Goal: Task Accomplishment & Management: Manage account settings

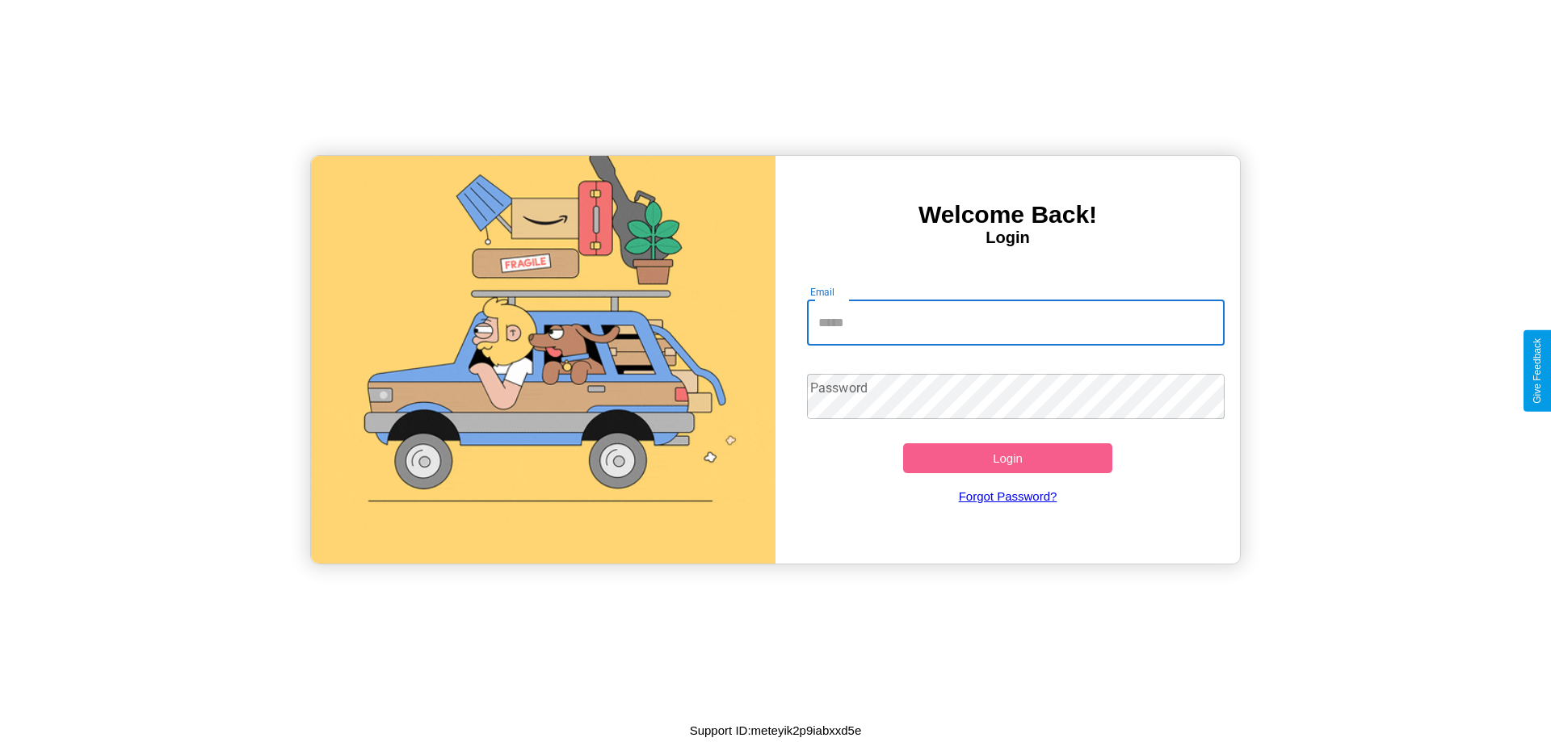
click at [1015, 322] on input "Email" at bounding box center [1016, 322] width 418 height 45
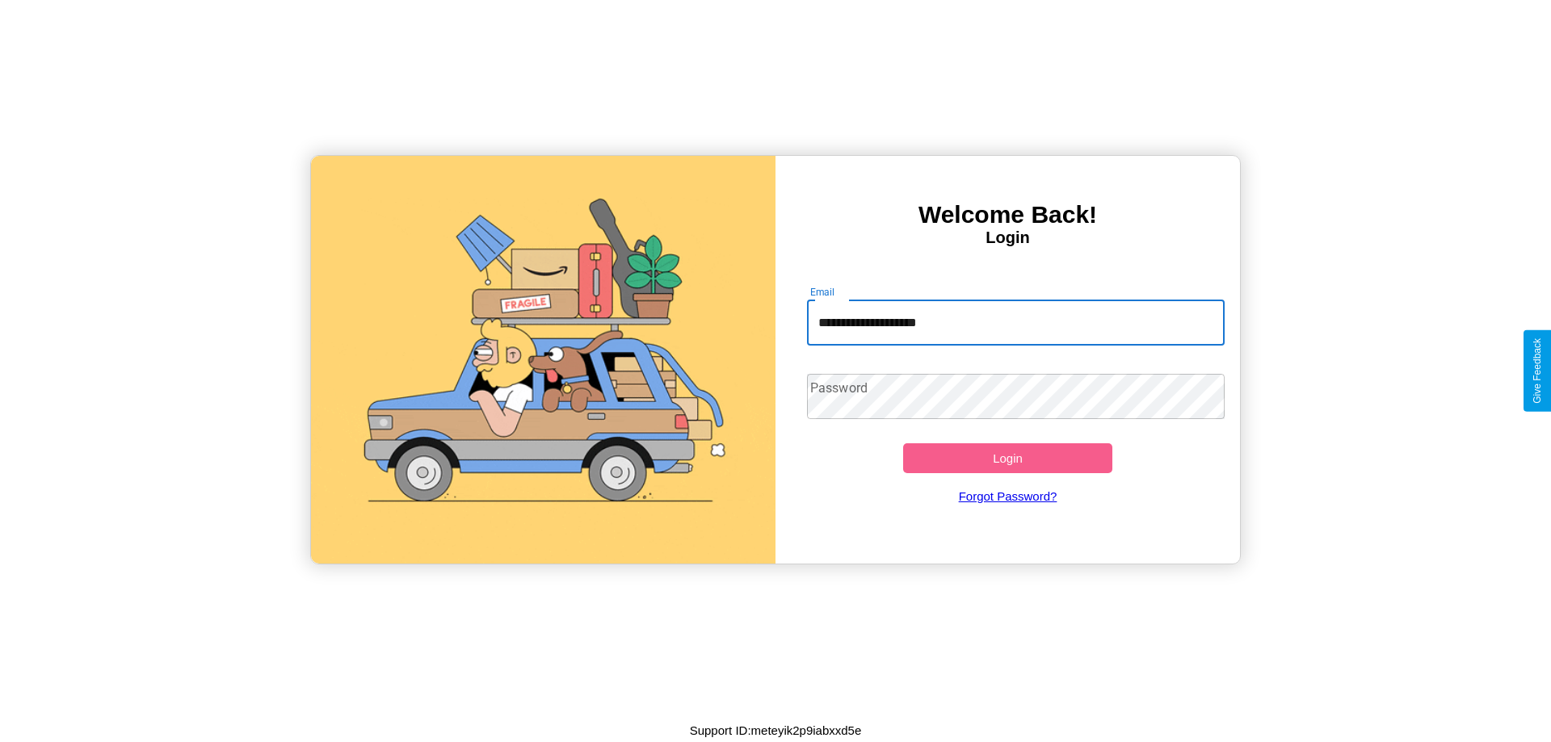
type input "**********"
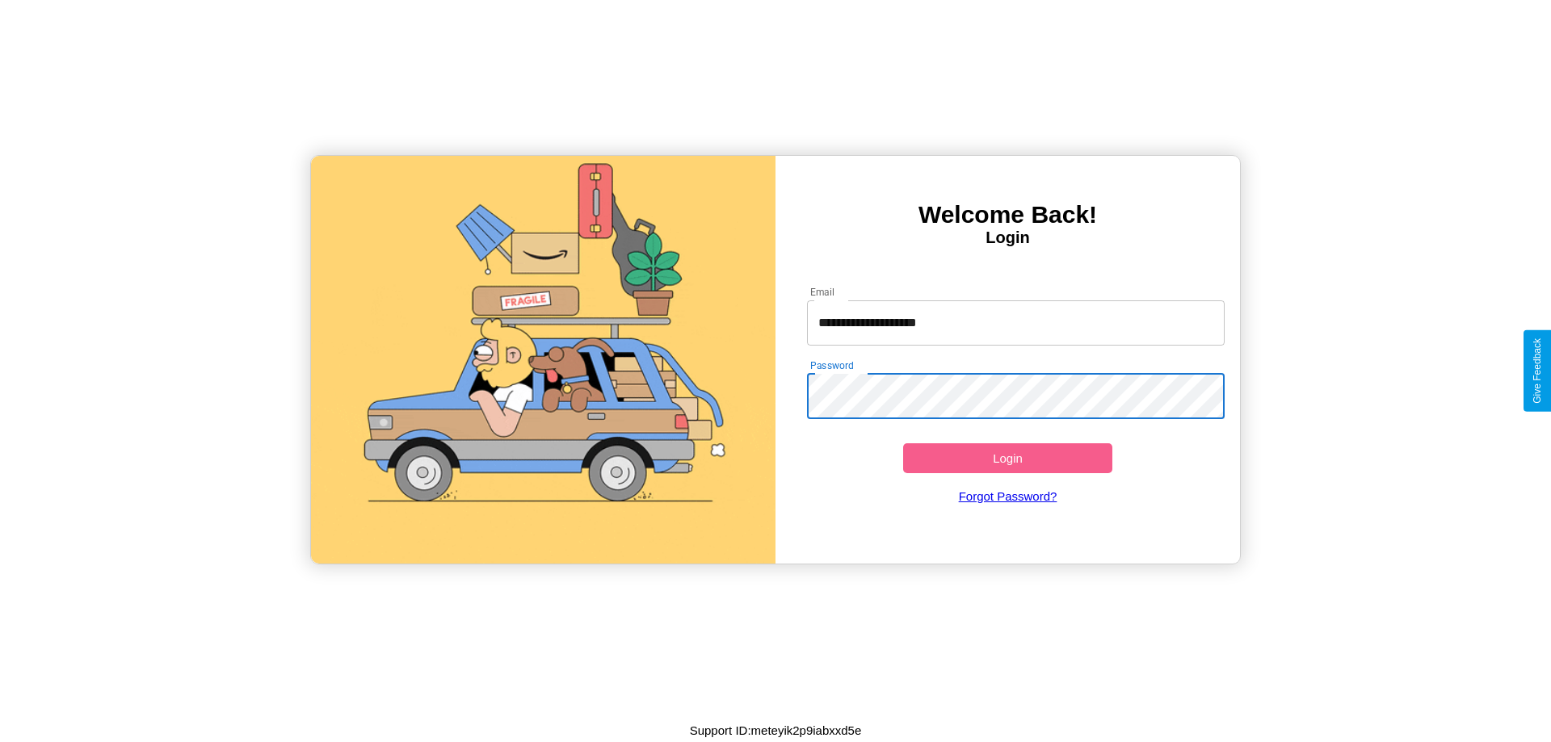
click at [1007, 458] on button "Login" at bounding box center [1007, 458] width 209 height 30
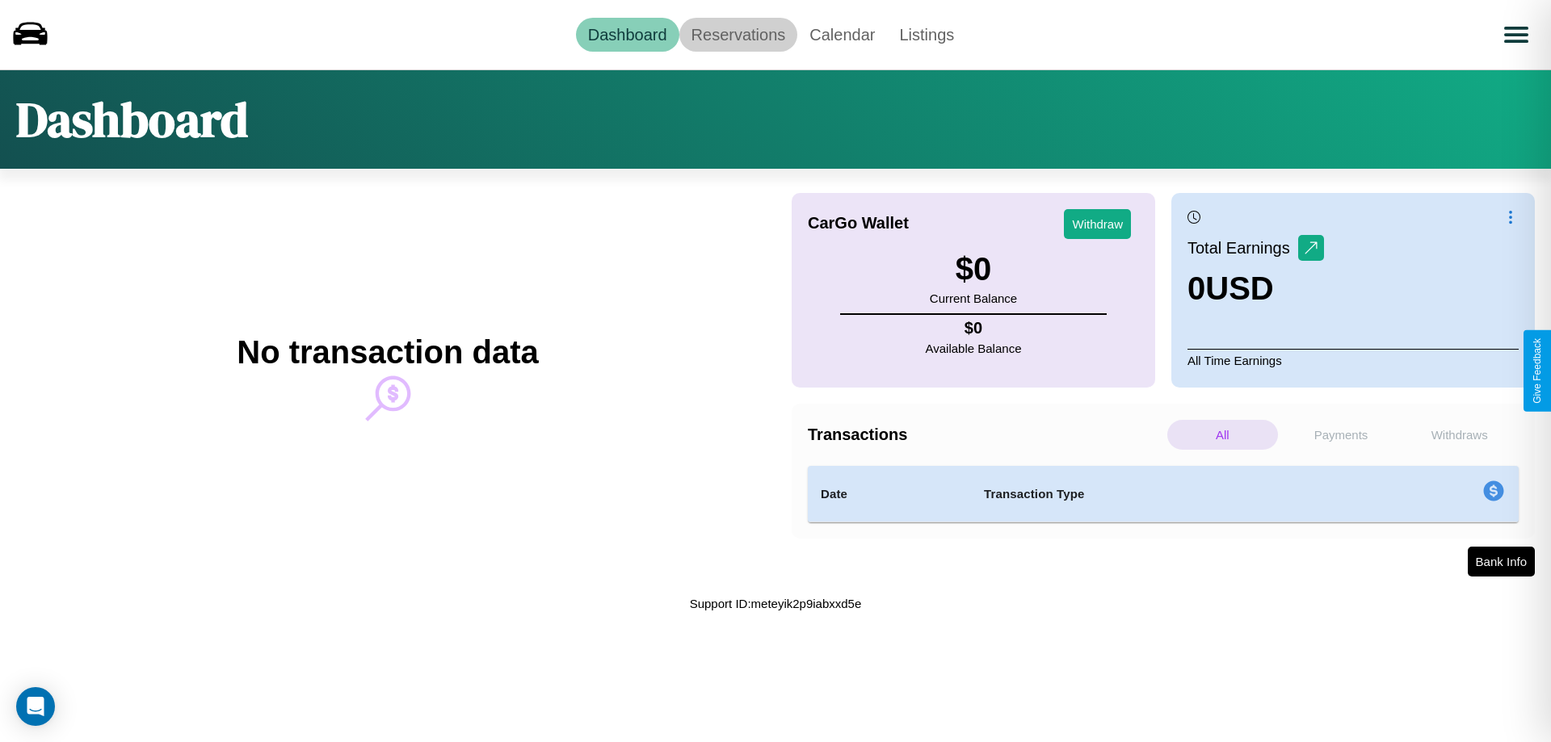
click at [737, 34] on link "Reservations" at bounding box center [738, 35] width 119 height 34
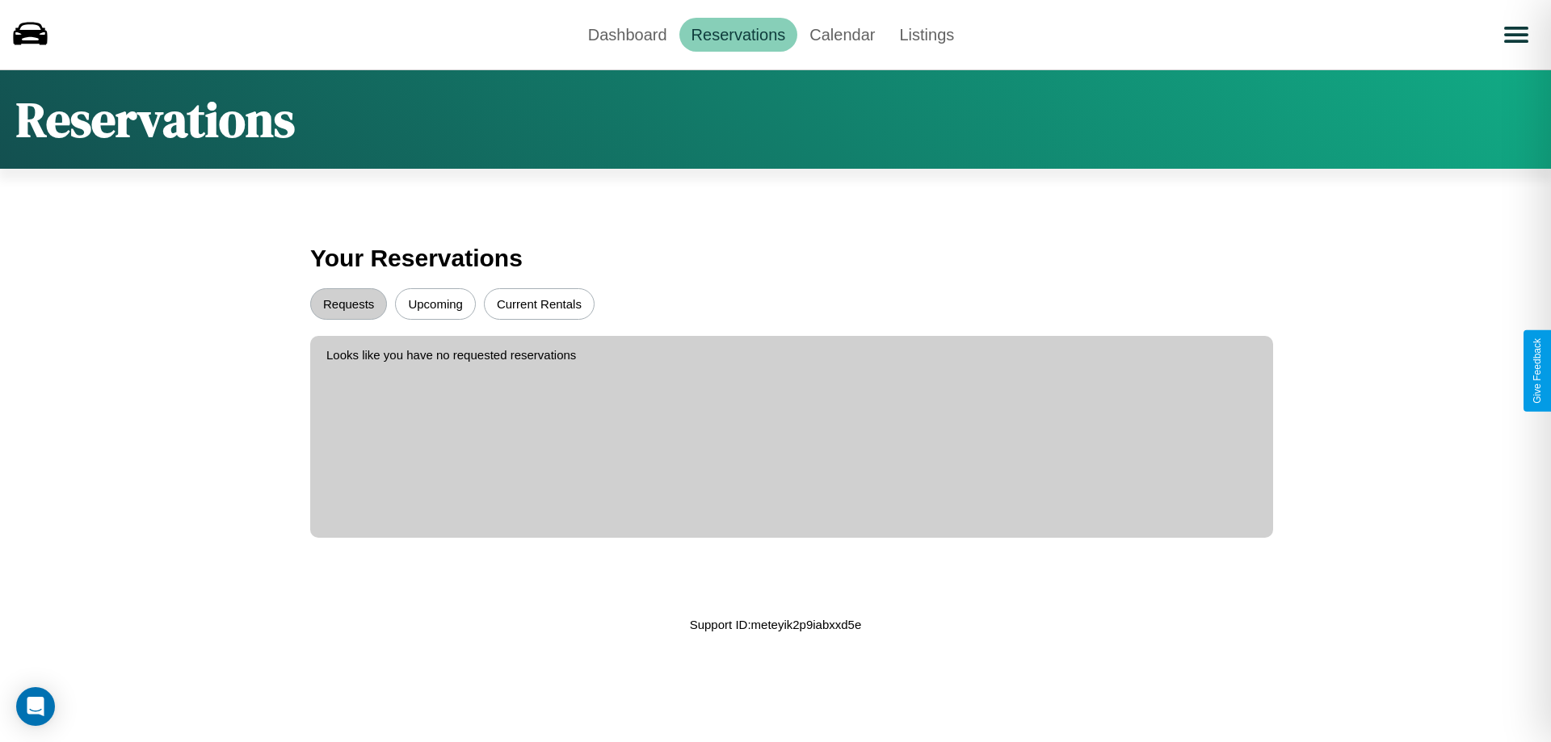
click at [435, 304] on button "Upcoming" at bounding box center [435, 304] width 81 height 32
click at [348, 304] on button "Requests" at bounding box center [348, 304] width 77 height 32
click at [539, 304] on button "Current Rentals" at bounding box center [539, 304] width 111 height 32
click at [627, 34] on link "Dashboard" at bounding box center [627, 35] width 103 height 34
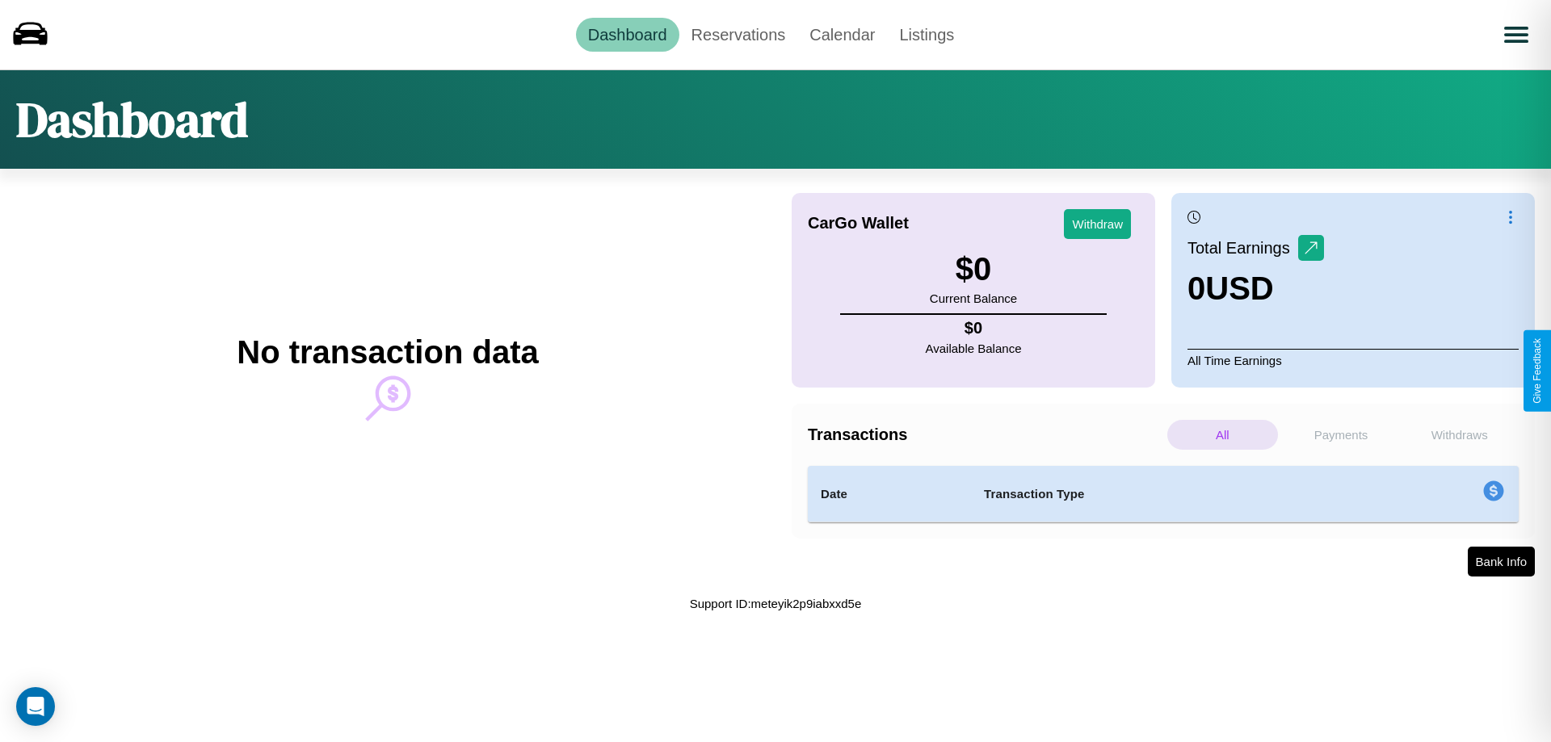
click at [1459, 435] on p "Withdraws" at bounding box center [1459, 435] width 111 height 30
click at [1341, 435] on p "Payments" at bounding box center [1341, 435] width 111 height 30
click at [1459, 435] on p "Withdraws" at bounding box center [1459, 435] width 111 height 30
